Goal: Information Seeking & Learning: Learn about a topic

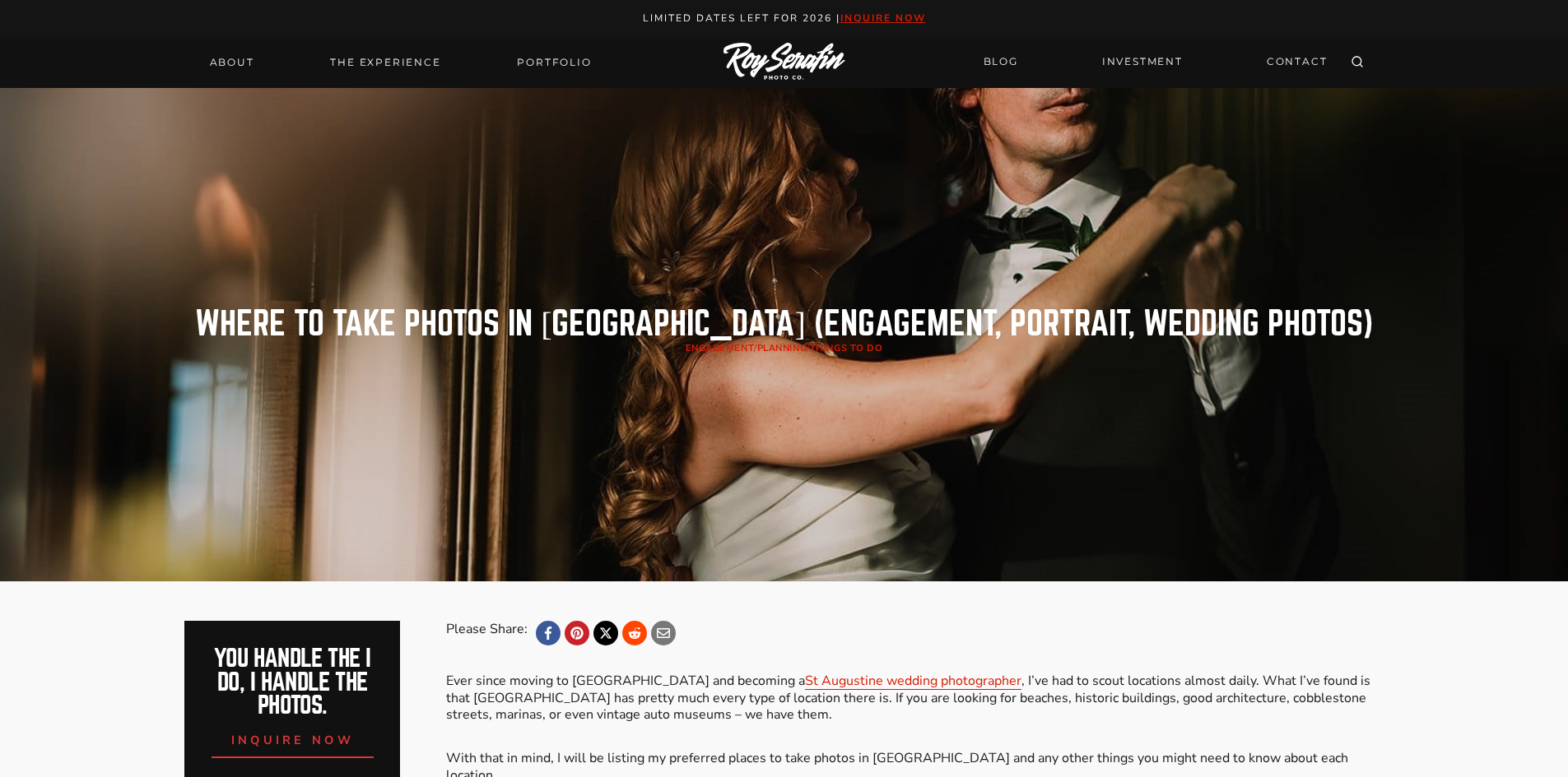
drag, startPoint x: 571, startPoint y: 678, endPoint x: 646, endPoint y: 682, distance: 75.1
click at [646, 682] on p "Ever since moving to [GEOGRAPHIC_DATA] and becoming a St Augustine wedding phot…" at bounding box center [914, 699] width 937 height 51
copy p "[GEOGRAPHIC_DATA]"
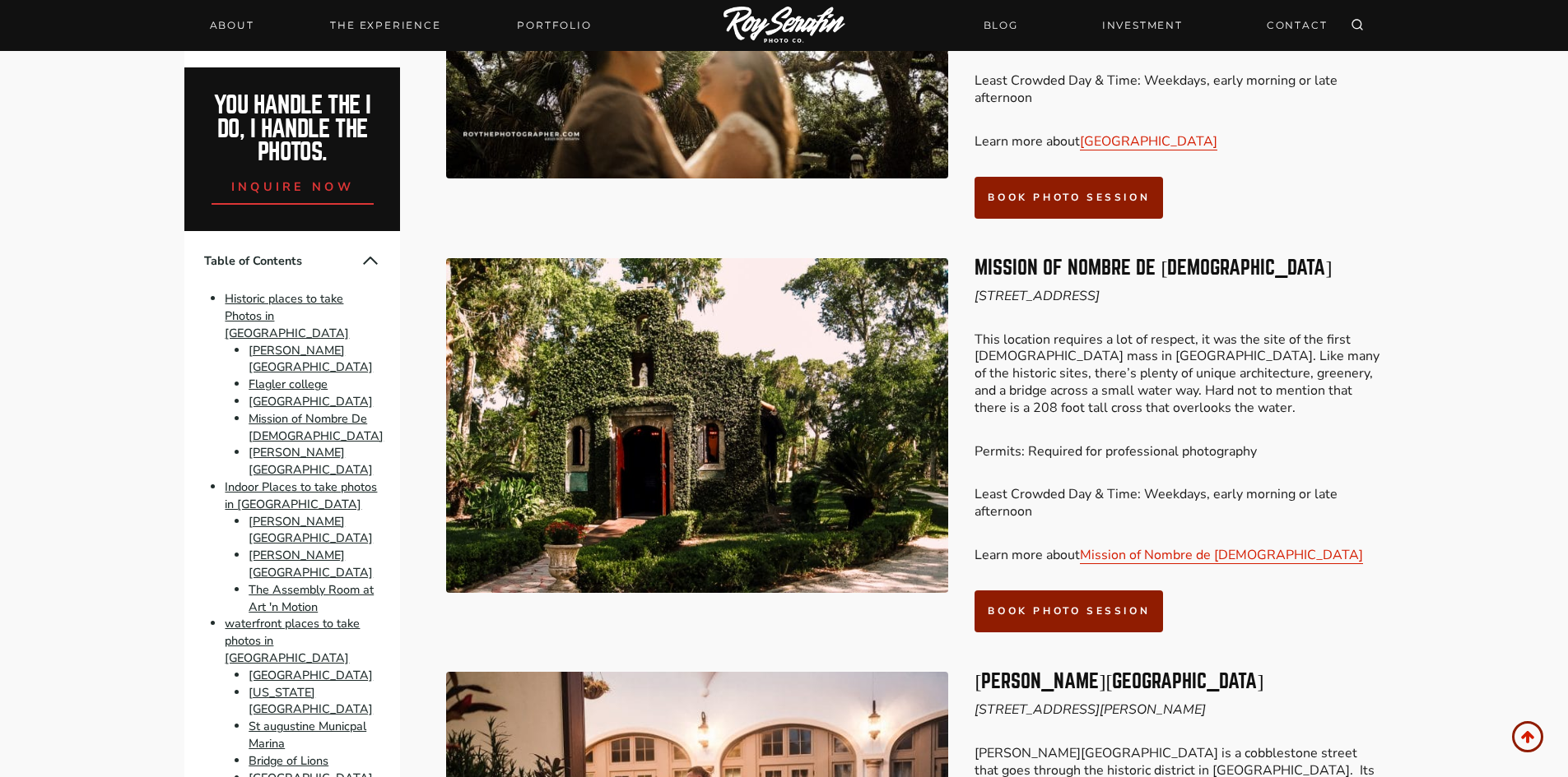
scroll to position [2139, 0]
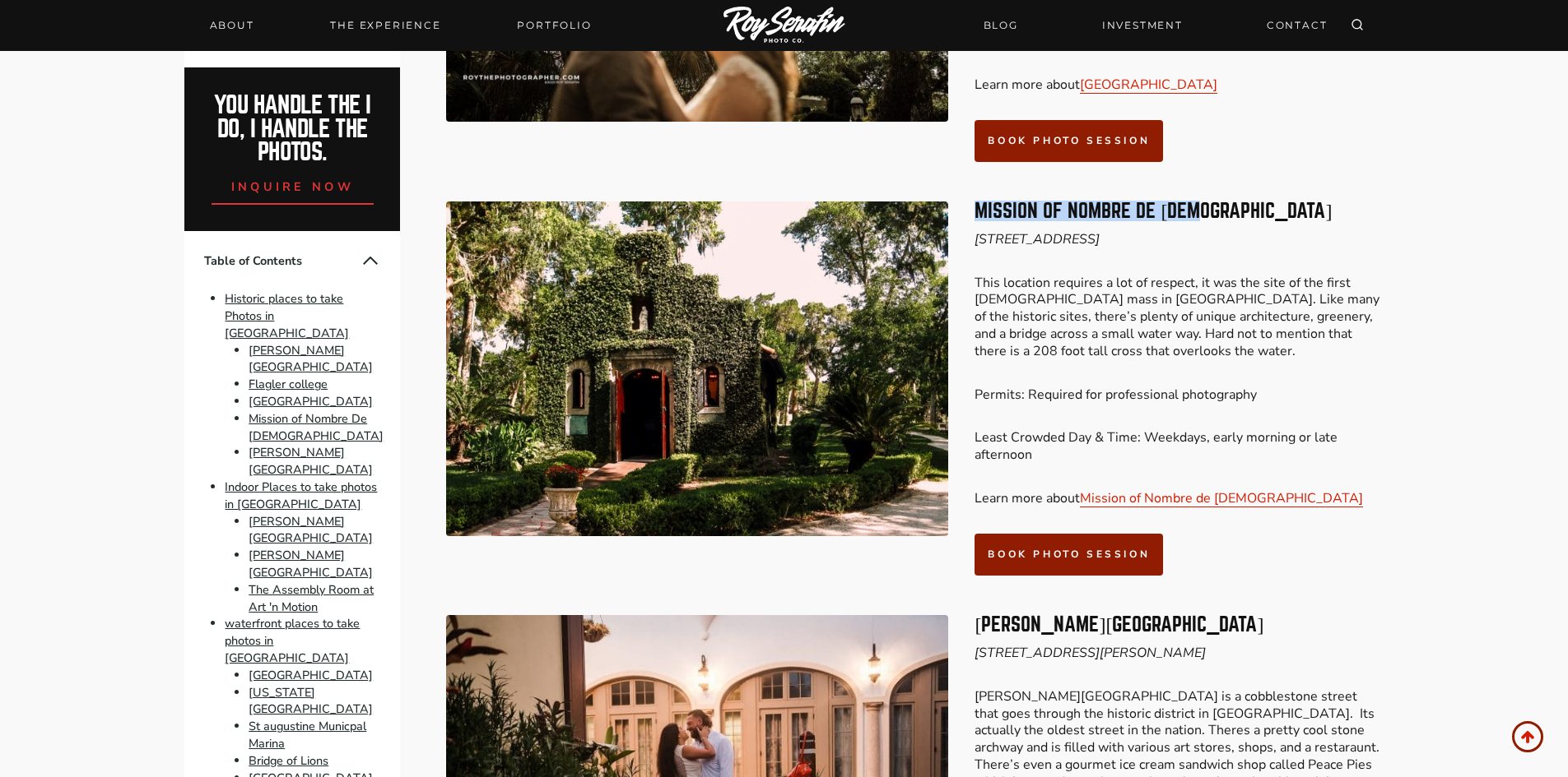
drag, startPoint x: 979, startPoint y: 141, endPoint x: 1193, endPoint y: 141, distance: 214.0
click at [1193, 201] on h3 "Mission of Nombre De [DEMOGRAPHIC_DATA]" at bounding box center [1178, 211] width 409 height 20
copy h3 "Mission of Nombre De [DEMOGRAPHIC_DATA]"
drag, startPoint x: 976, startPoint y: 169, endPoint x: 1184, endPoint y: 167, distance: 208.0
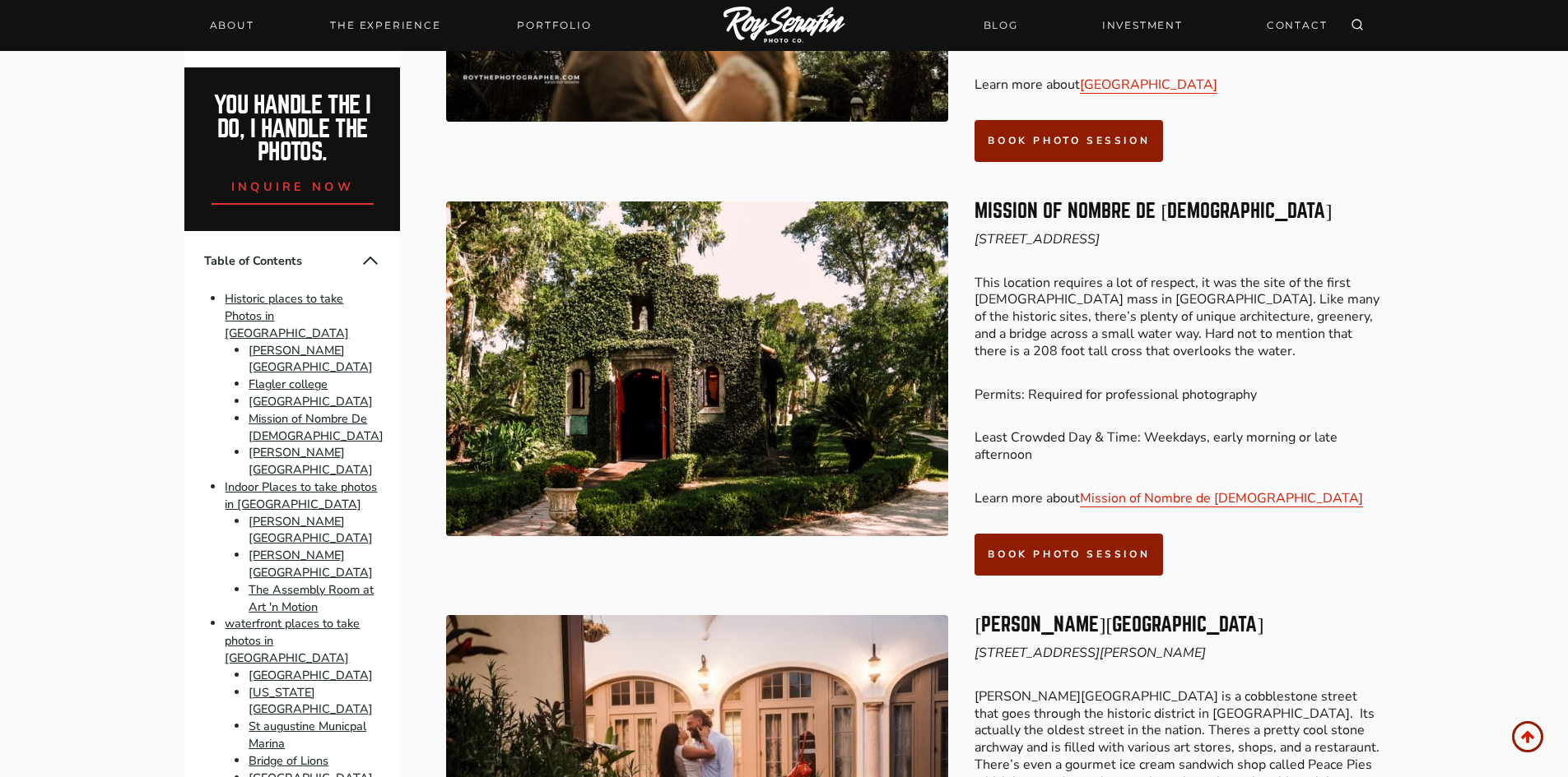
click at [1099, 230] on em "[STREET_ADDRESS]" at bounding box center [1037, 239] width 125 height 18
copy em "[STREET_ADDRESS]"
drag, startPoint x: 975, startPoint y: 141, endPoint x: 1196, endPoint y: 142, distance: 221.0
click at [1196, 201] on h3 "Mission of Nombre De [DEMOGRAPHIC_DATA]" at bounding box center [1178, 211] width 409 height 20
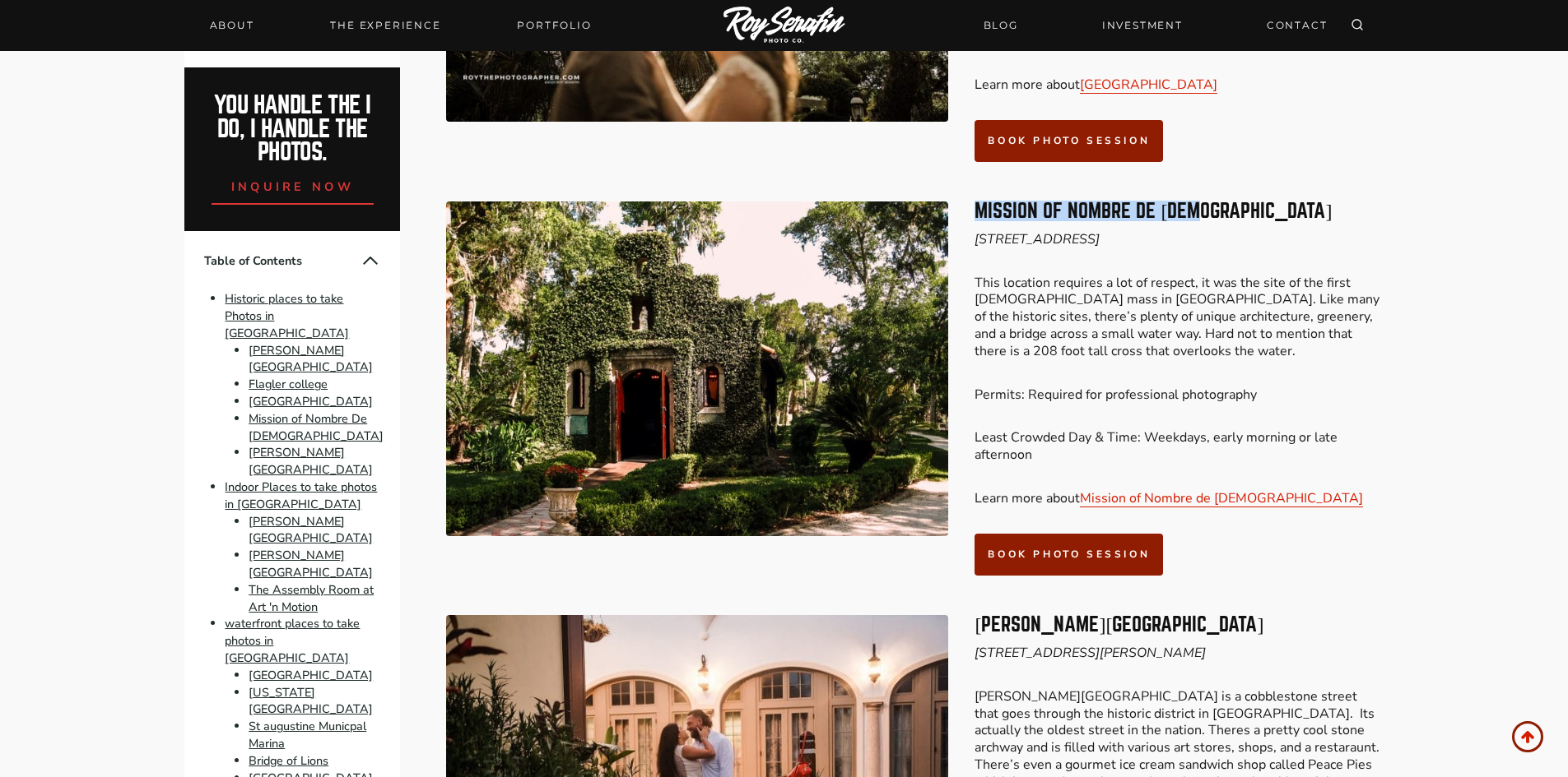
copy h3 "Mission of Nombre De [DEMOGRAPHIC_DATA]"
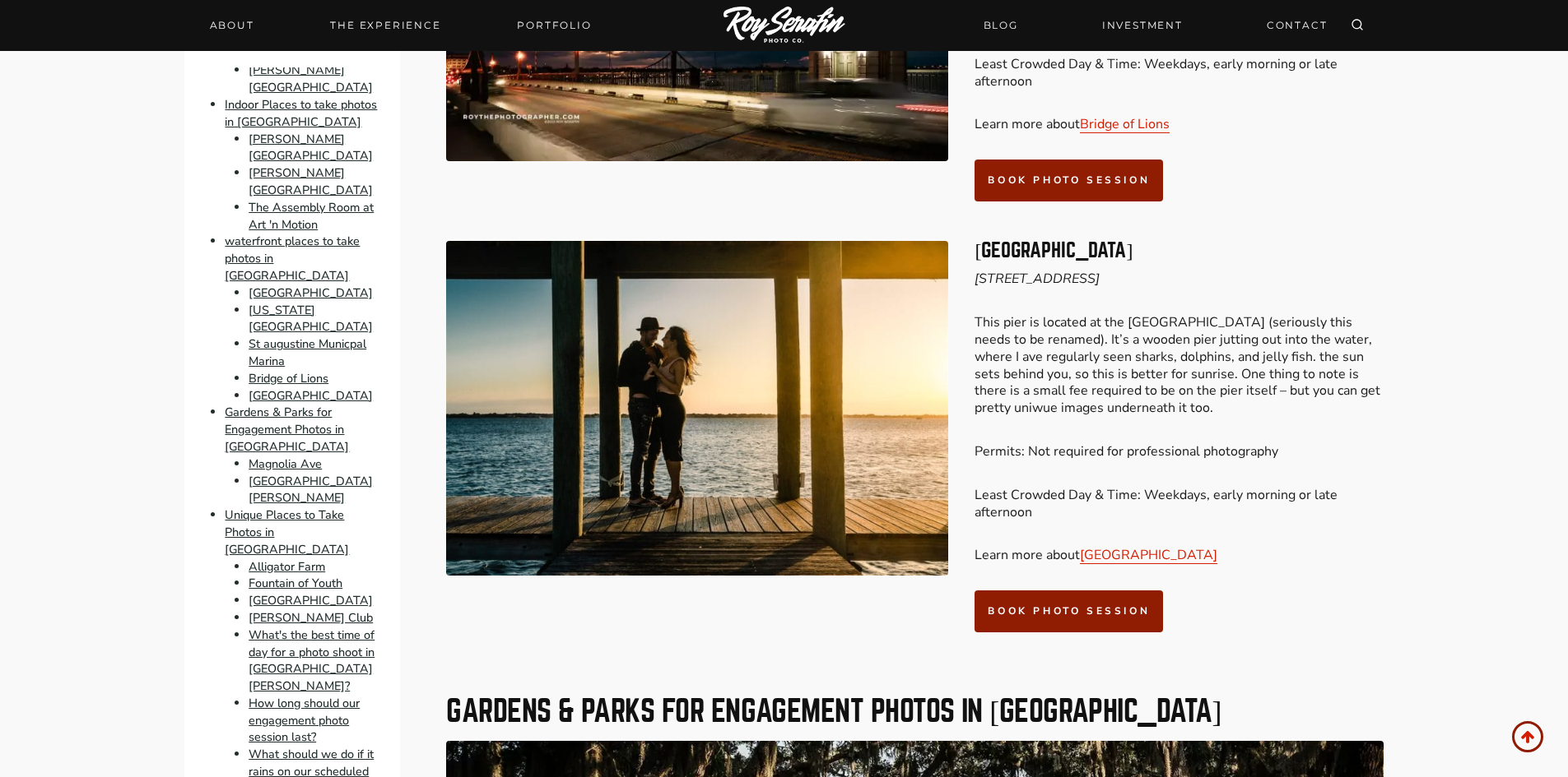
scroll to position [412, 0]
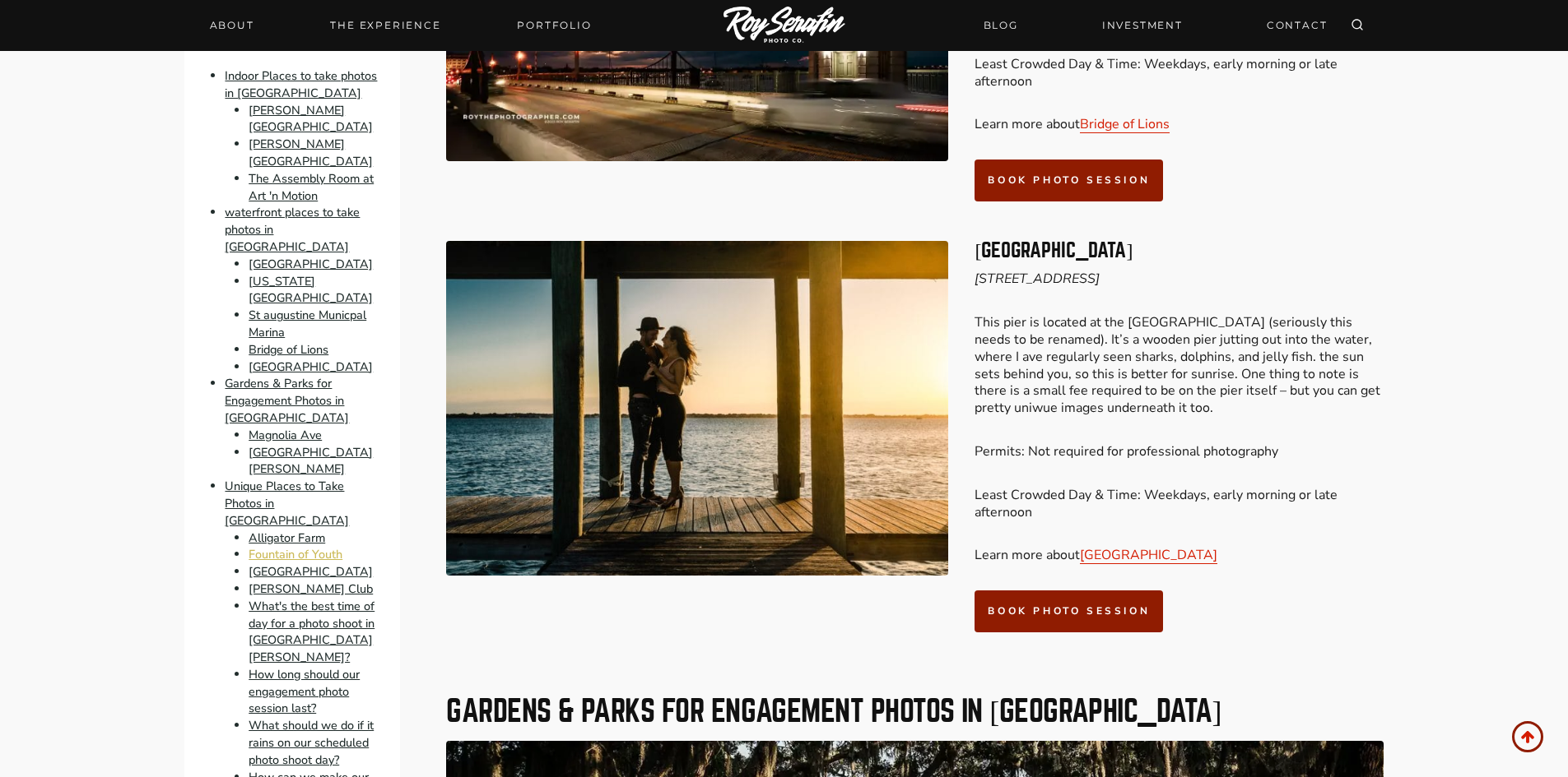
click at [284, 547] on link "Fountain of Youth" at bounding box center [295, 555] width 94 height 16
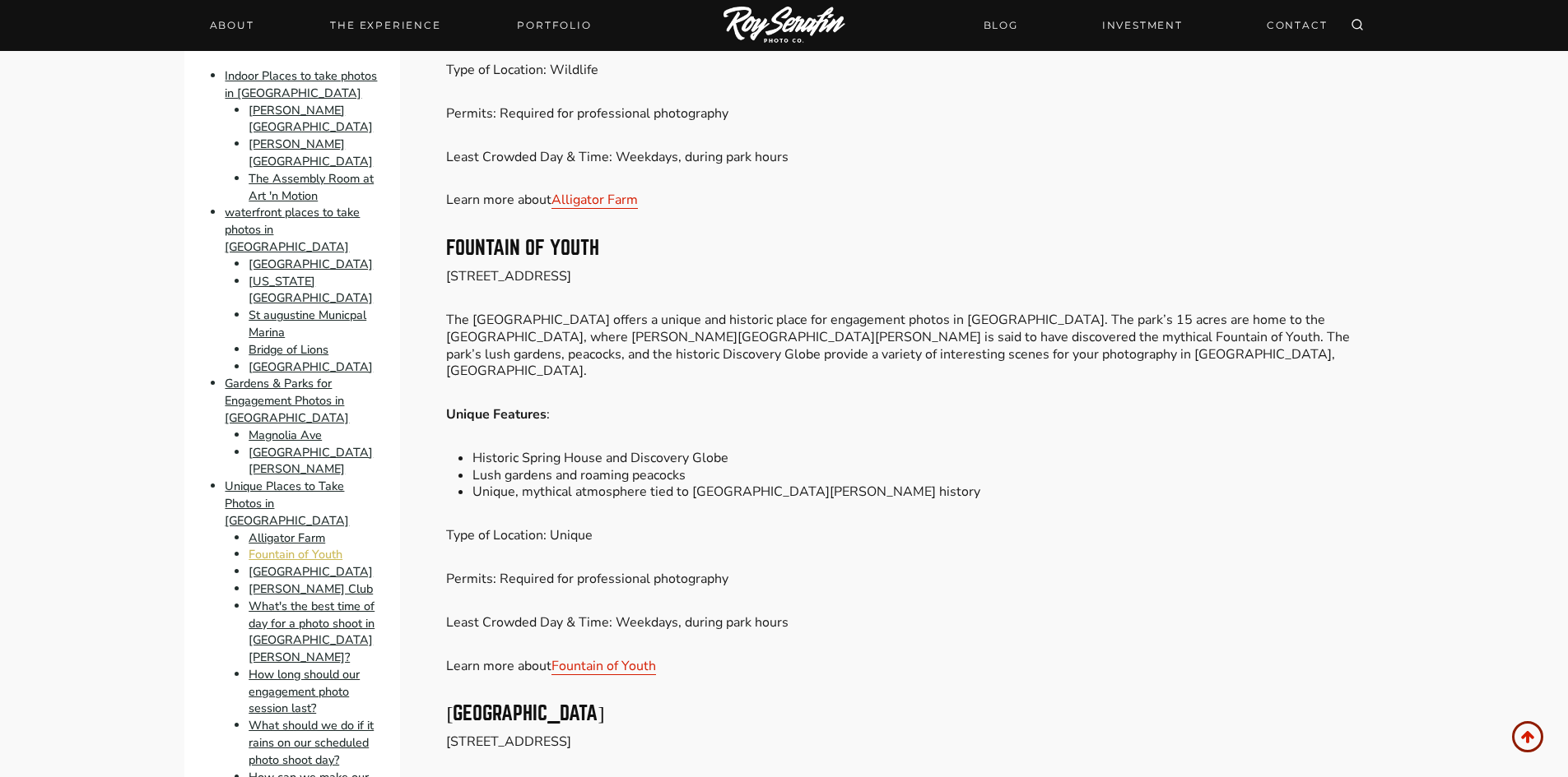
scroll to position [9990, 0]
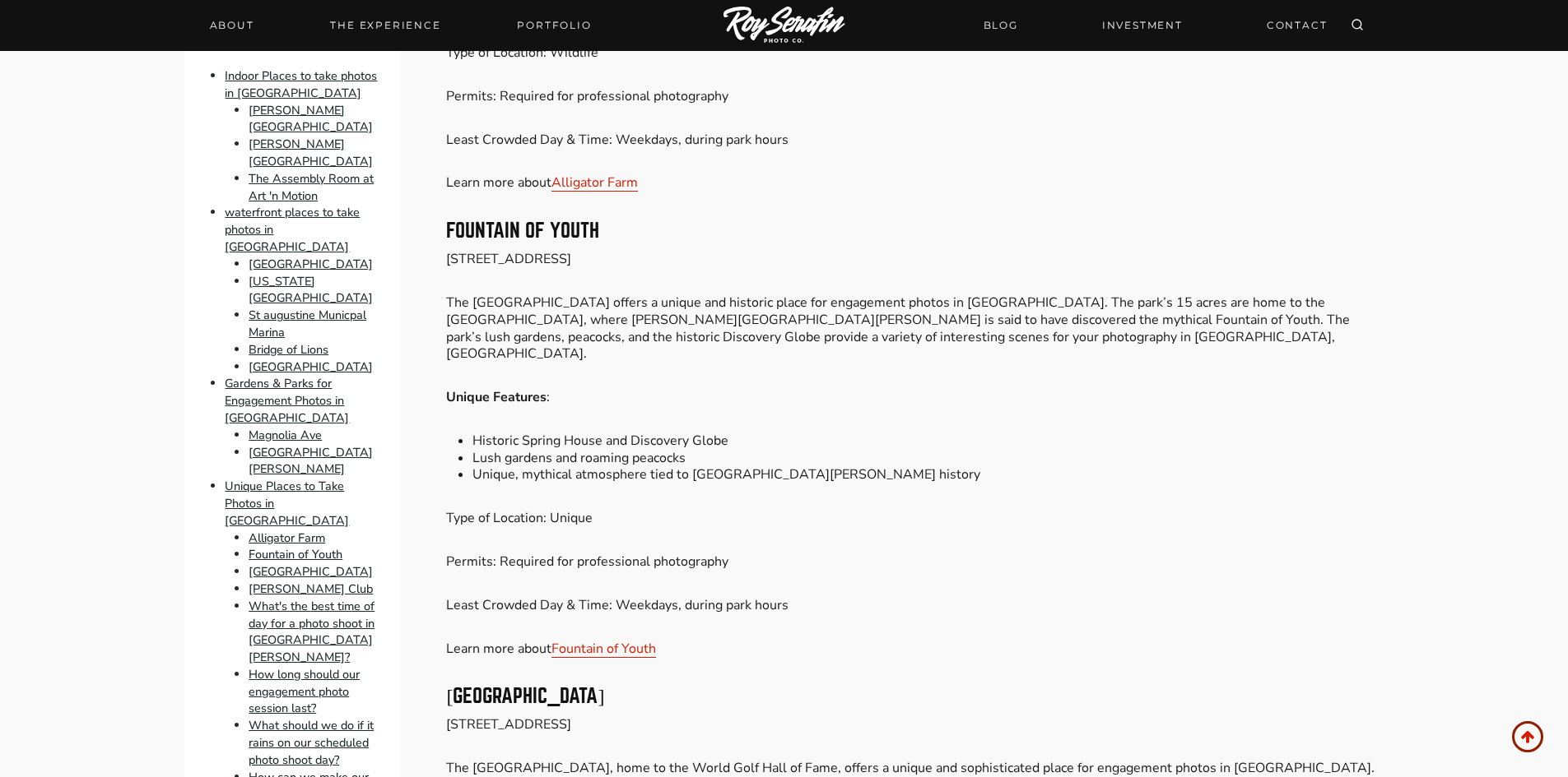
scroll to position [6006, 0]
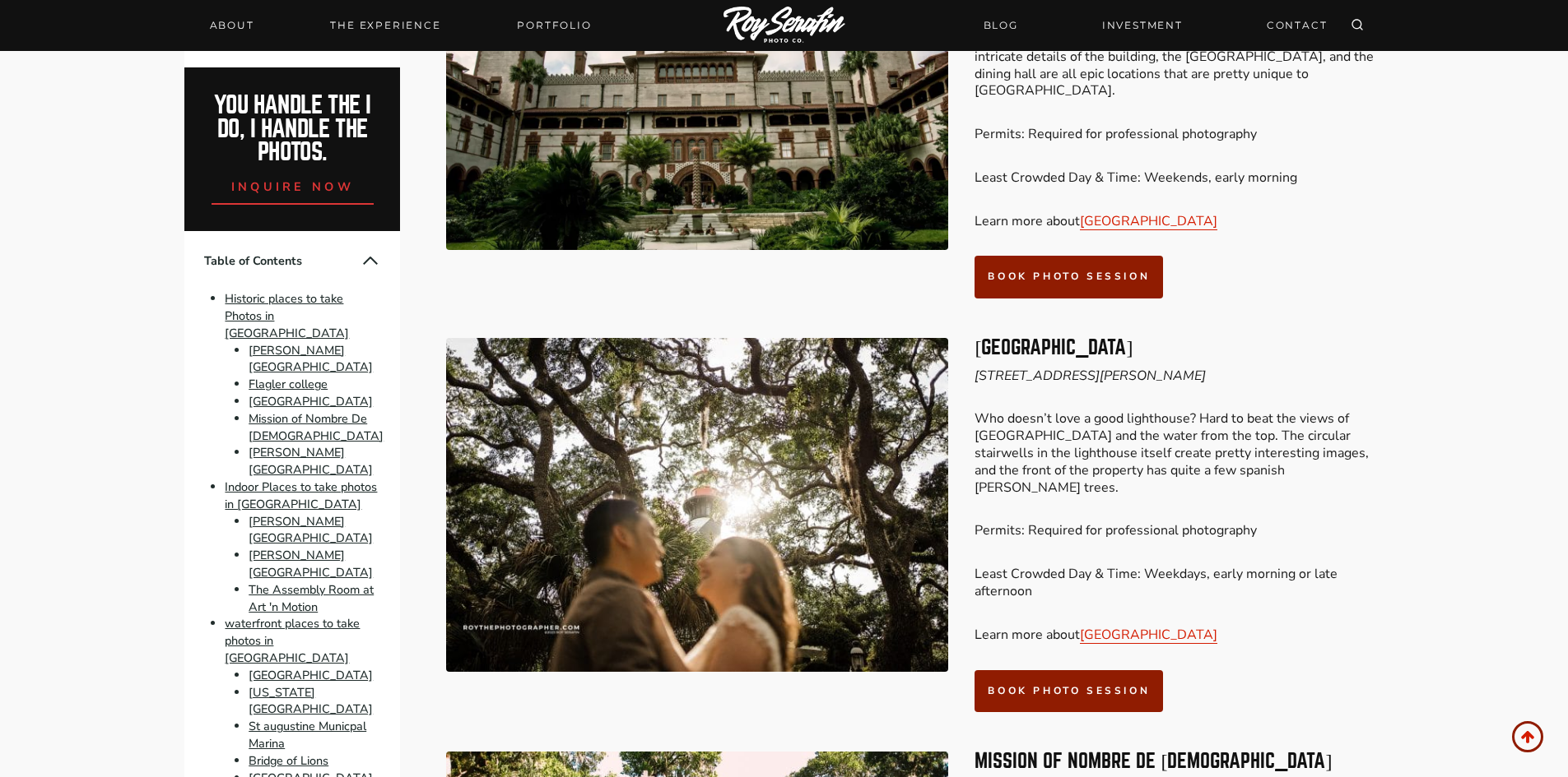
scroll to position [1607, 0]
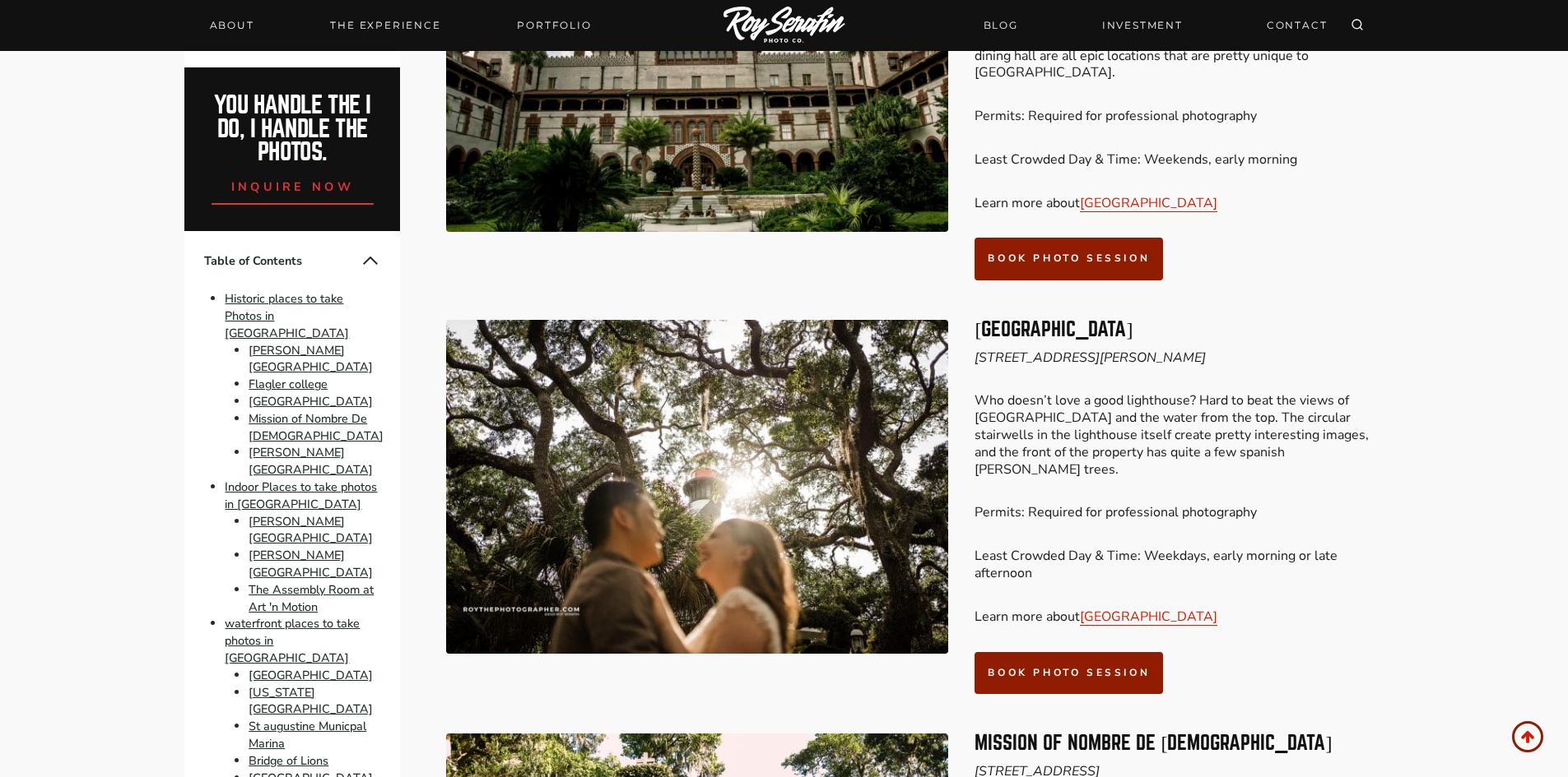
drag, startPoint x: 975, startPoint y: 273, endPoint x: 1343, endPoint y: 287, distance: 368.3
click at [1343, 320] on h3 "[GEOGRAPHIC_DATA]" at bounding box center [1178, 330] width 409 height 20
copy h3 "[GEOGRAPHIC_DATA]"
click at [1377, 431] on div "St Augustine Lighthouse & Maritime Museum 100 Red Cox Road, St. Augustine, FL W…" at bounding box center [1178, 507] width 409 height 374
drag, startPoint x: 978, startPoint y: 306, endPoint x: 1190, endPoint y: 309, distance: 212.0
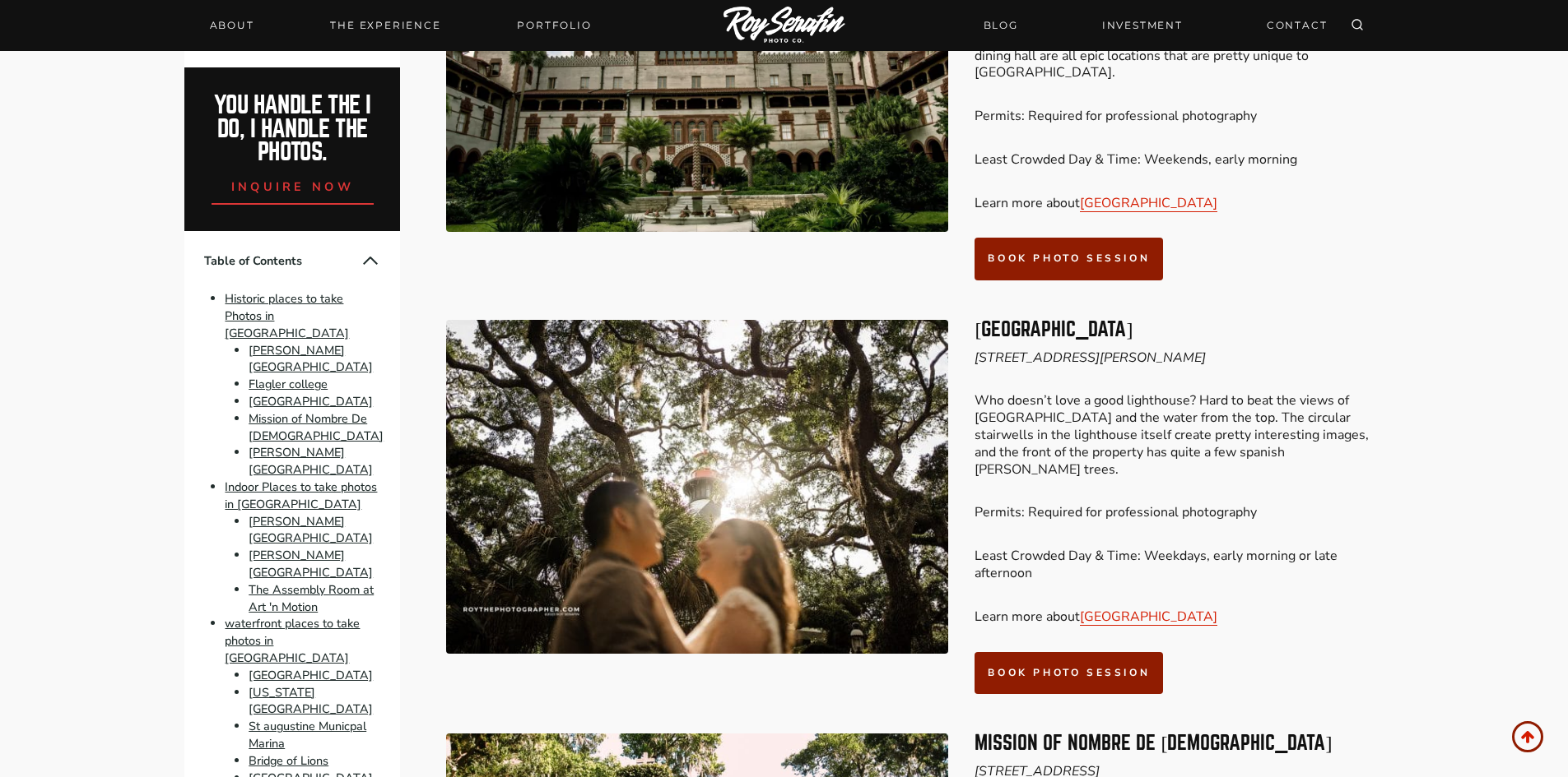
click at [1190, 349] on em "[STREET_ADDRESS][PERSON_NAME]" at bounding box center [1090, 358] width 231 height 18
copy em "[STREET_ADDRESS][PERSON_NAME]"
